Goal: Book appointment/travel/reservation

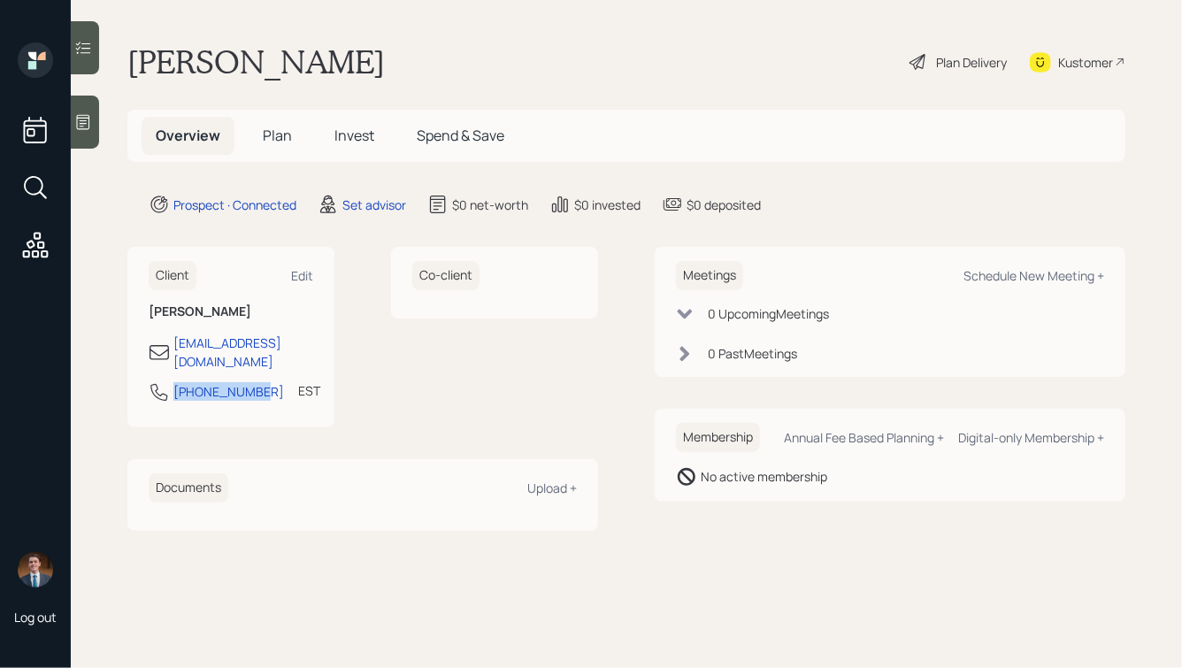
drag, startPoint x: 258, startPoint y: 374, endPoint x: 143, endPoint y: 374, distance: 115.0
click at [143, 374] on div "Client Edit [PERSON_NAME] [EMAIL_ADDRESS][DOMAIN_NAME] [PHONE_NUMBER] EST Curre…" at bounding box center [230, 337] width 207 height 180
copy div "[PHONE_NUMBER]"
click at [1023, 278] on div "Schedule New Meeting +" at bounding box center [1033, 275] width 141 height 17
select select "round-[PERSON_NAME]"
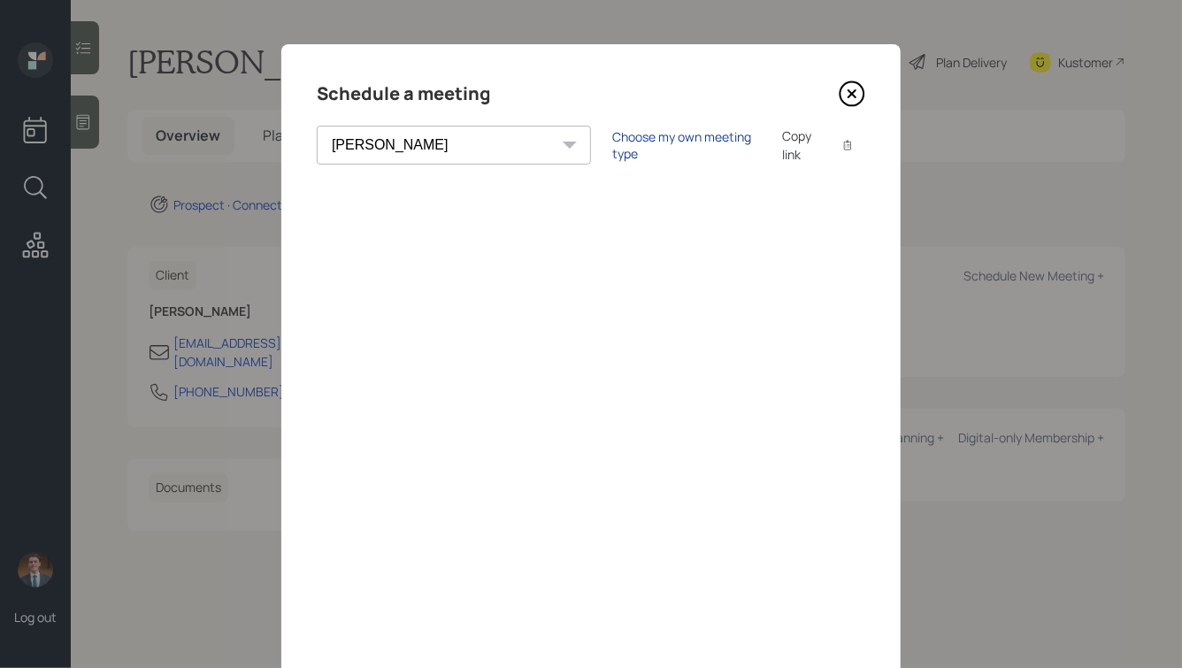
click at [612, 142] on div "Choose my own meeting type" at bounding box center [686, 145] width 149 height 34
click at [856, 100] on icon at bounding box center [852, 93] width 27 height 27
